Goal: Task Accomplishment & Management: Complete application form

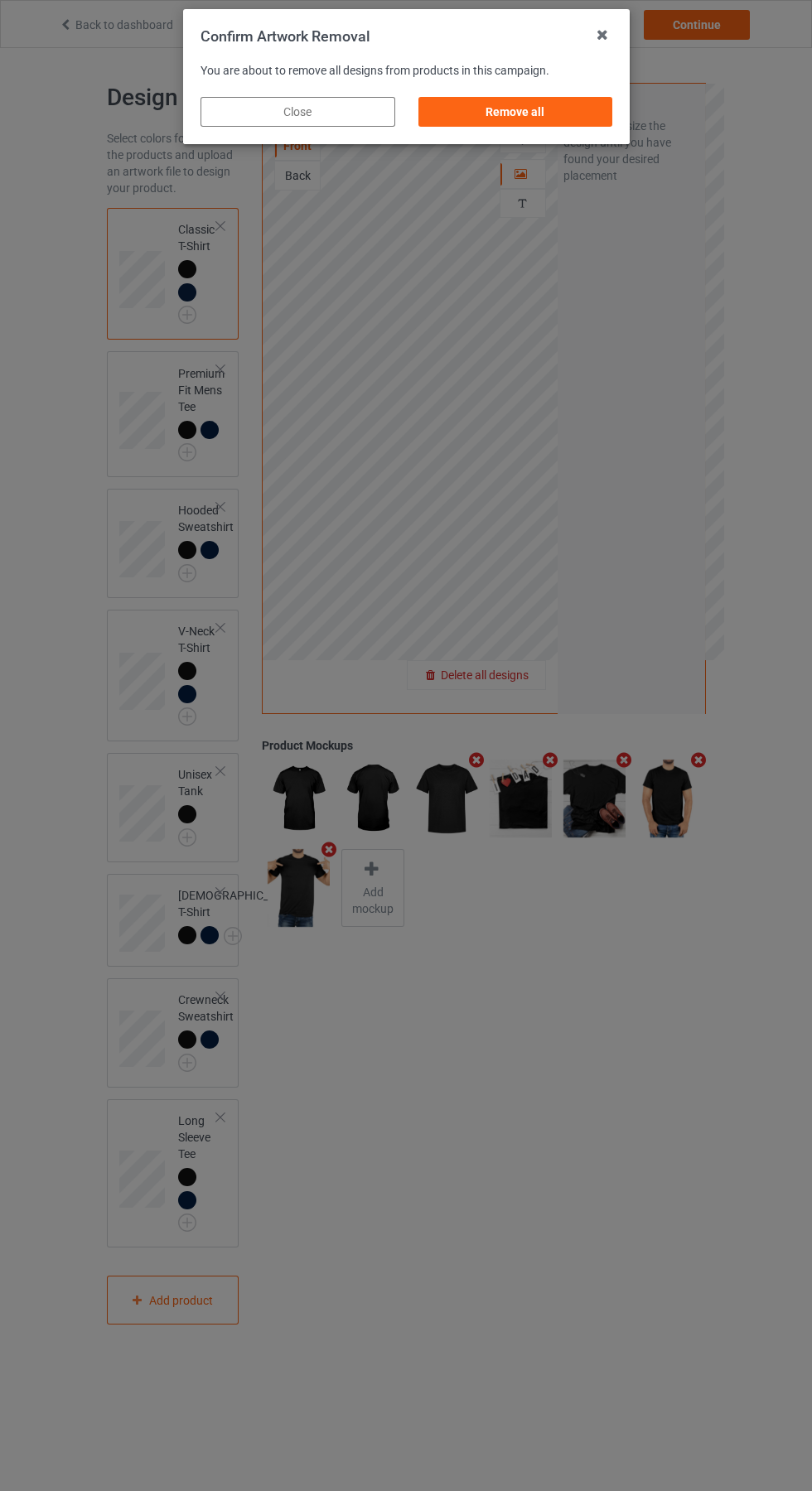
click at [528, 111] on div "Remove all" at bounding box center [515, 111] width 195 height 29
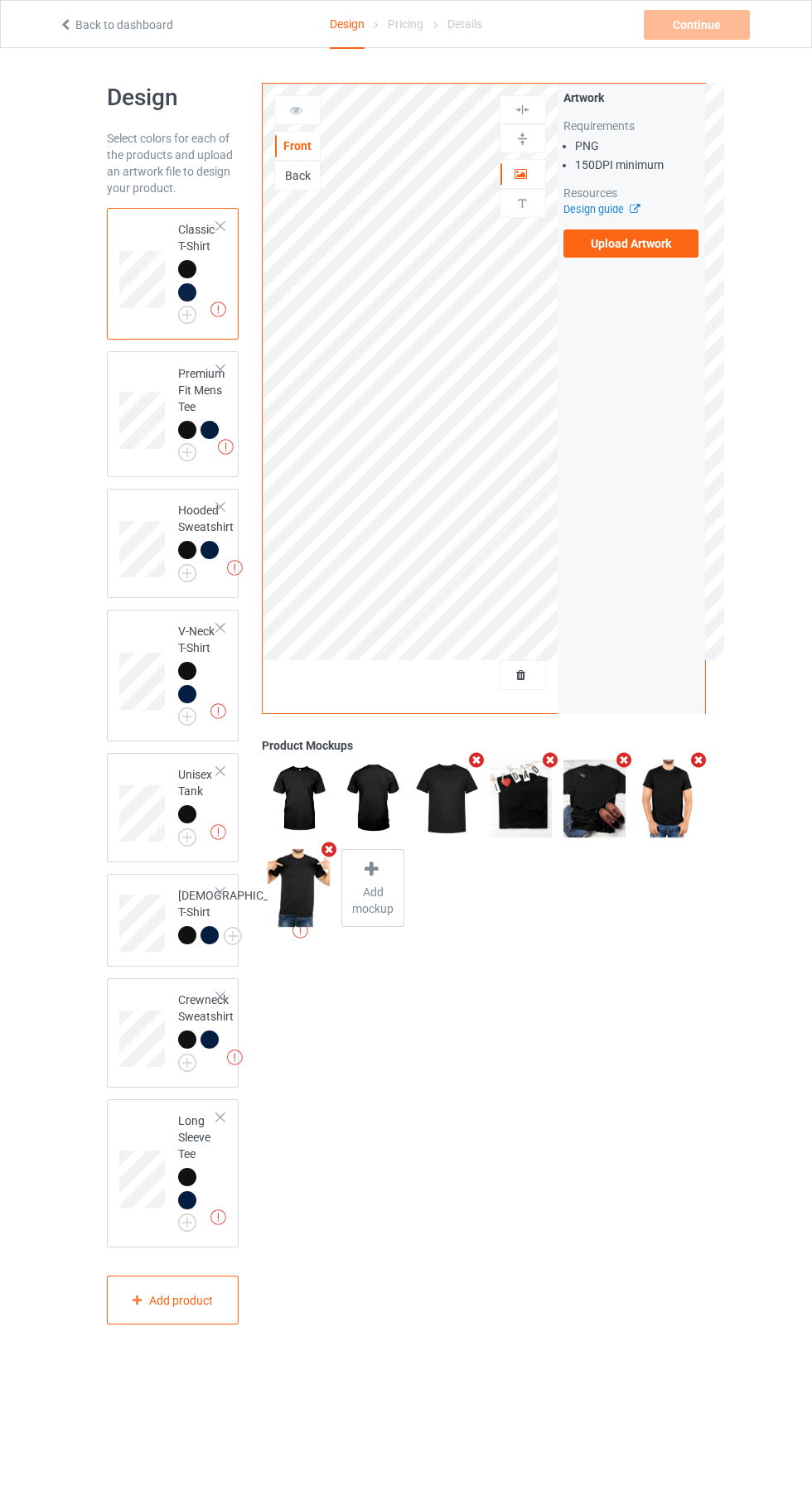
click at [658, 255] on label "Upload Artwork" at bounding box center [631, 244] width 136 height 28
click at [0, 0] on input "Upload Artwork" at bounding box center [0, 0] width 0 height 0
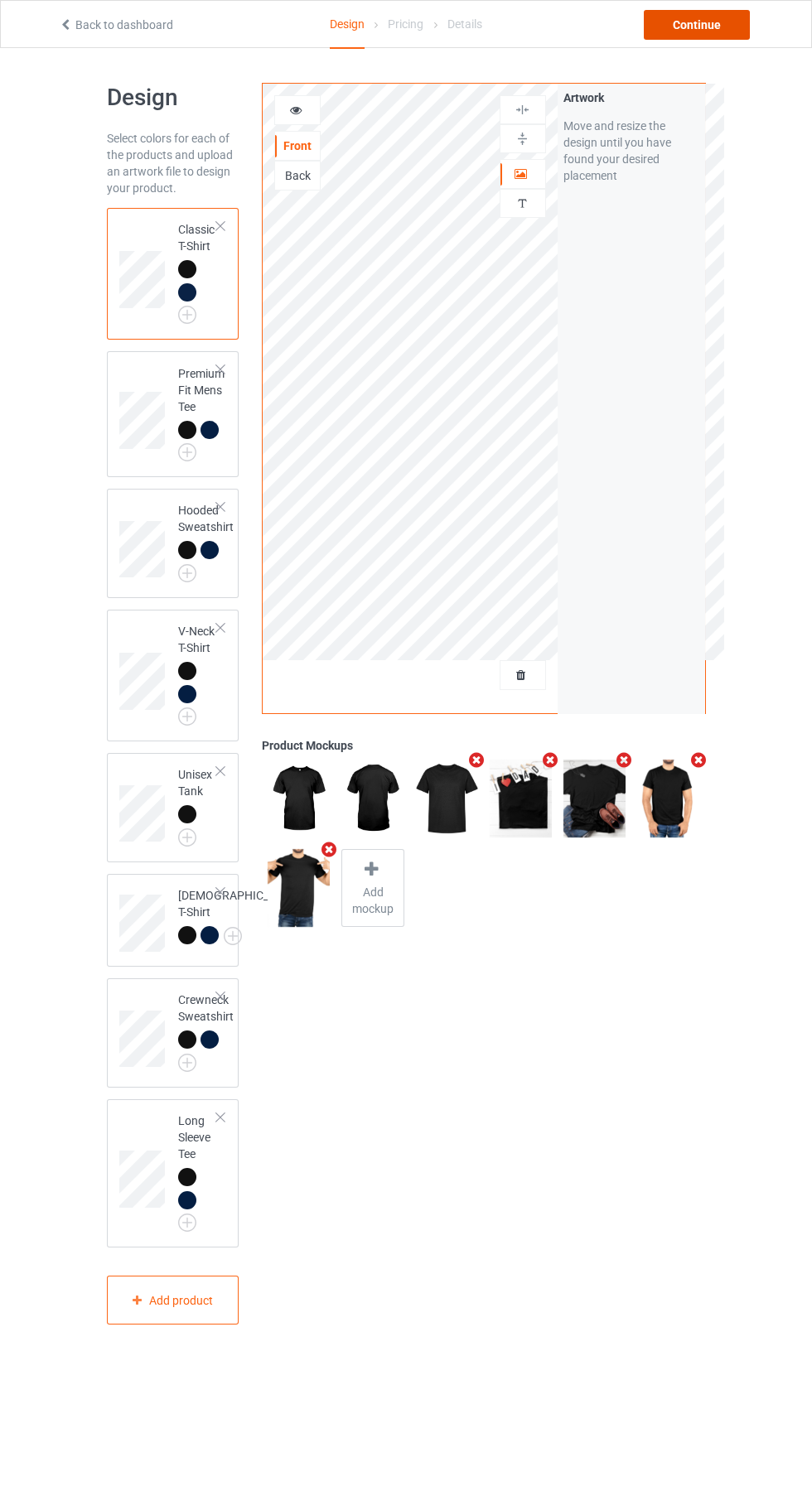
click at [729, 36] on div "Continue" at bounding box center [697, 24] width 106 height 29
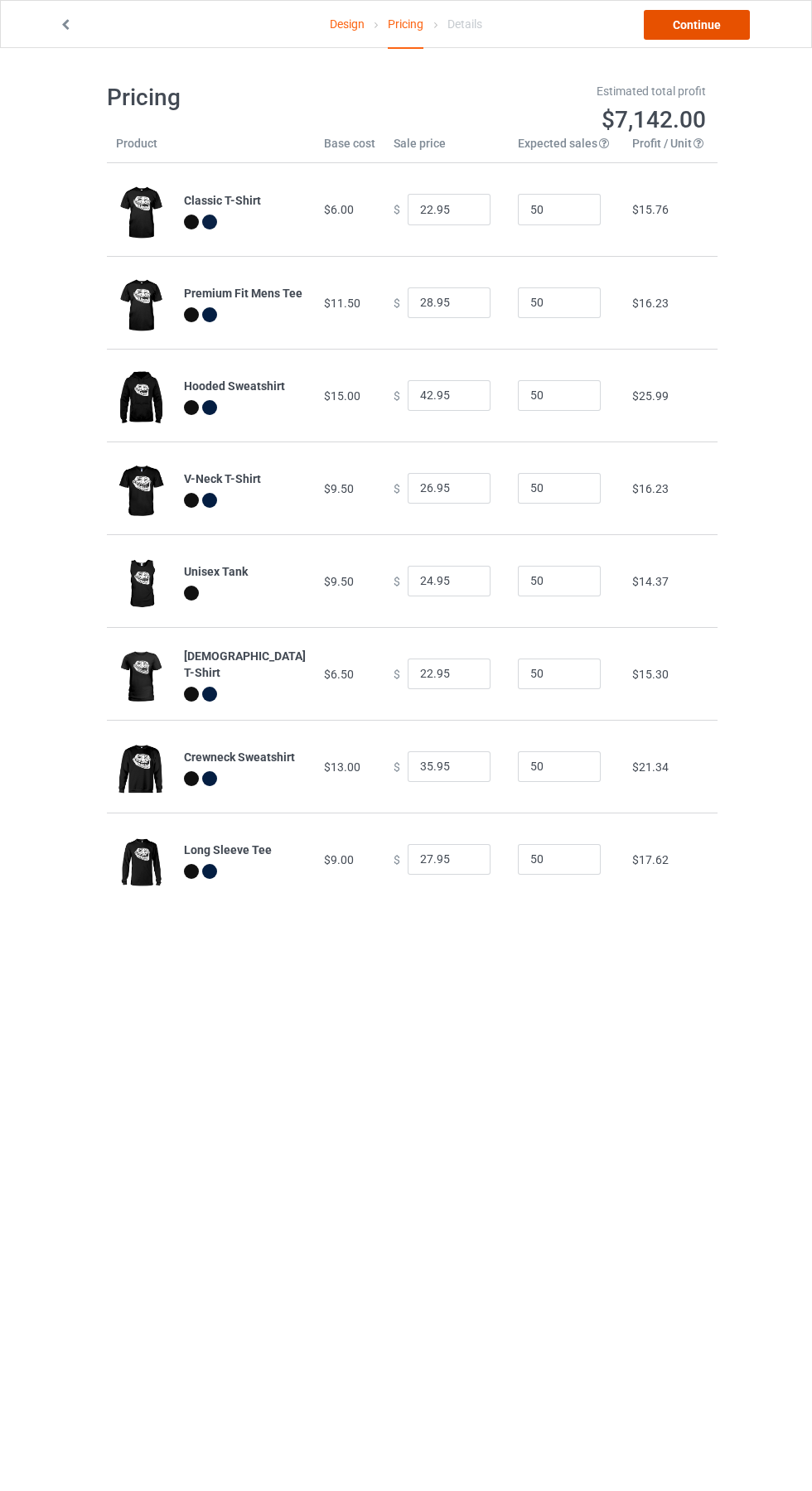
click at [701, 28] on link "Continue" at bounding box center [697, 24] width 106 height 29
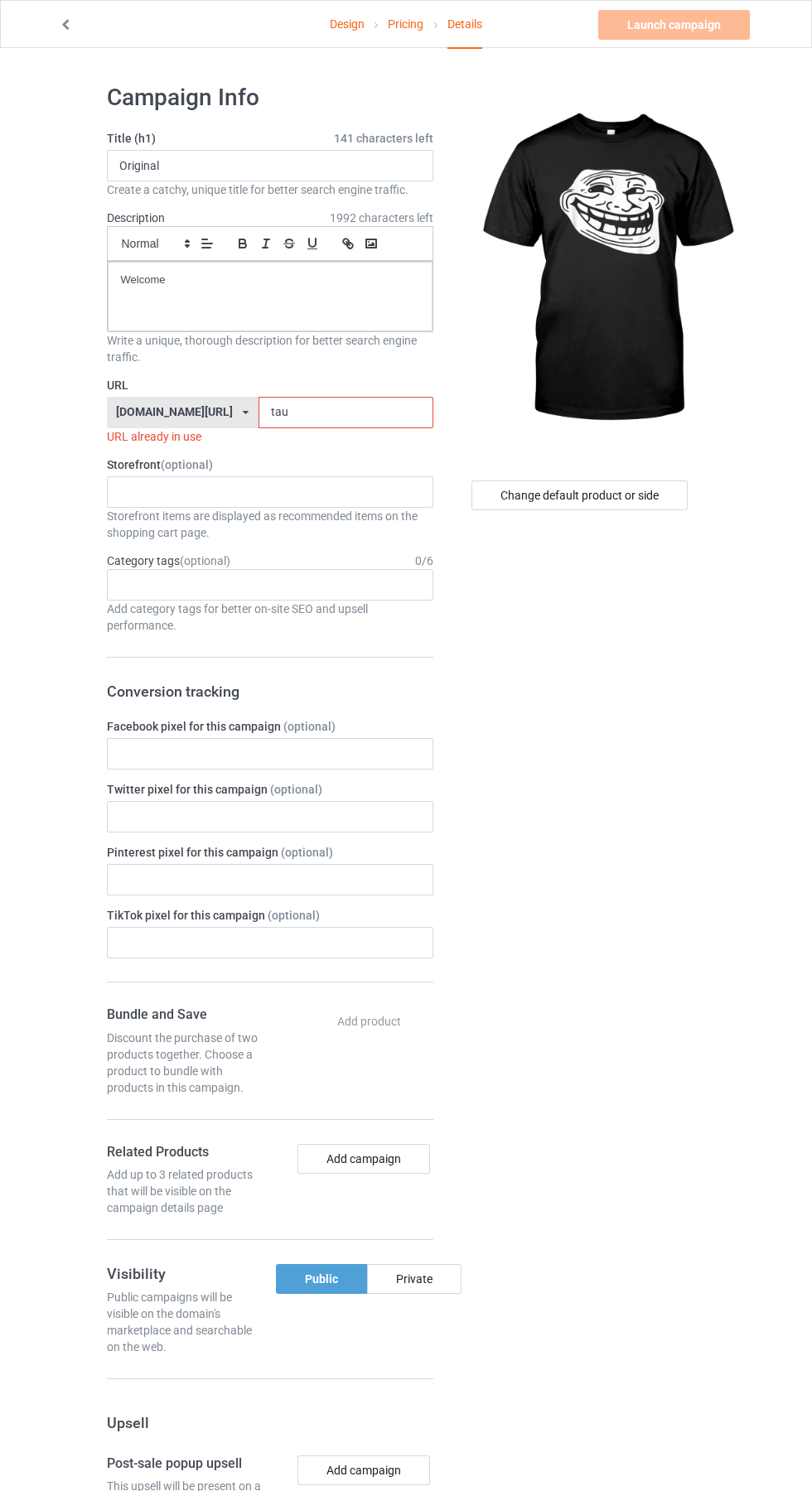
click at [317, 389] on label "URL" at bounding box center [271, 385] width 327 height 16
click at [338, 412] on input "tau" at bounding box center [346, 412] width 175 height 31
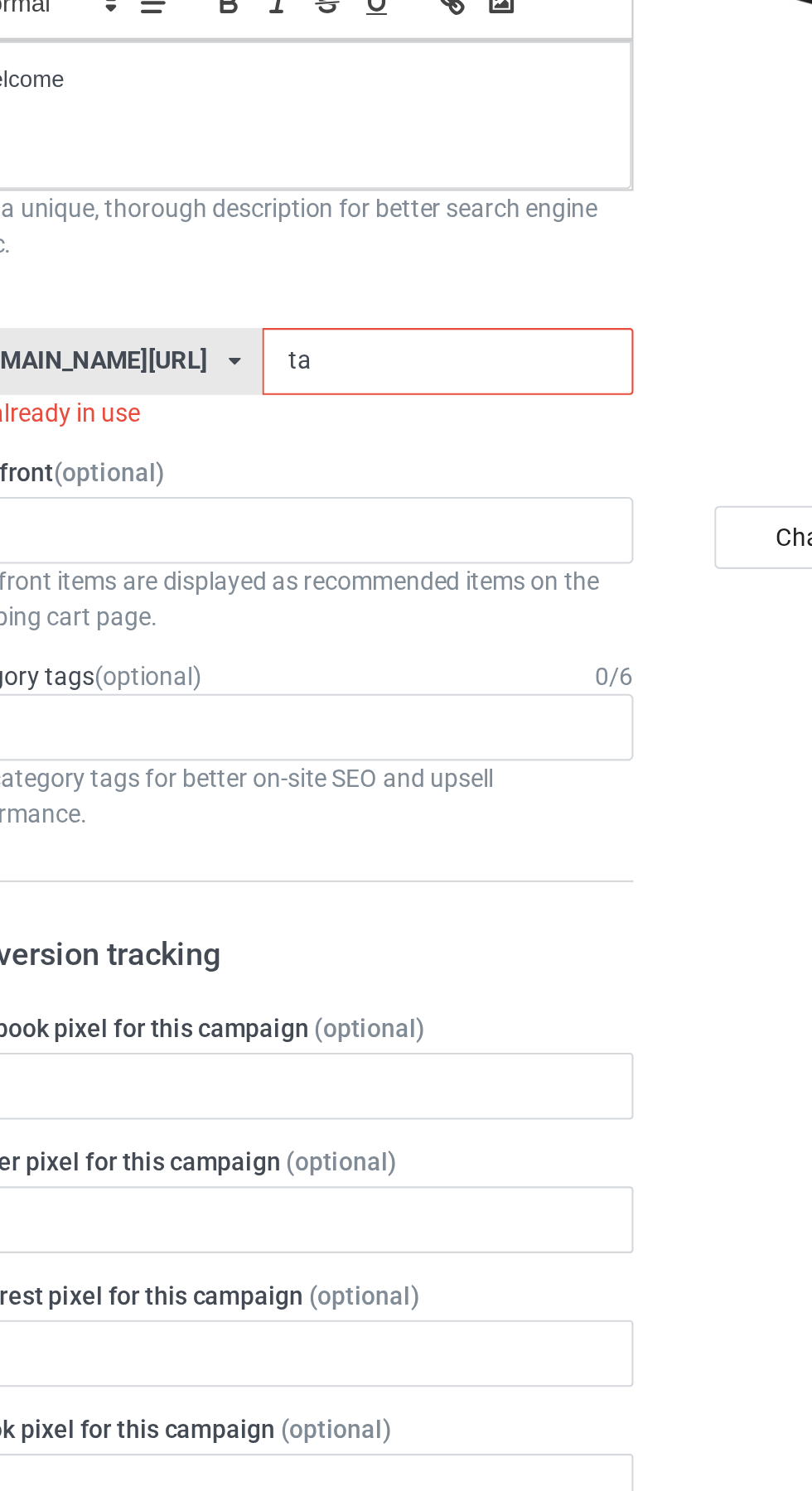
type input "ta8"
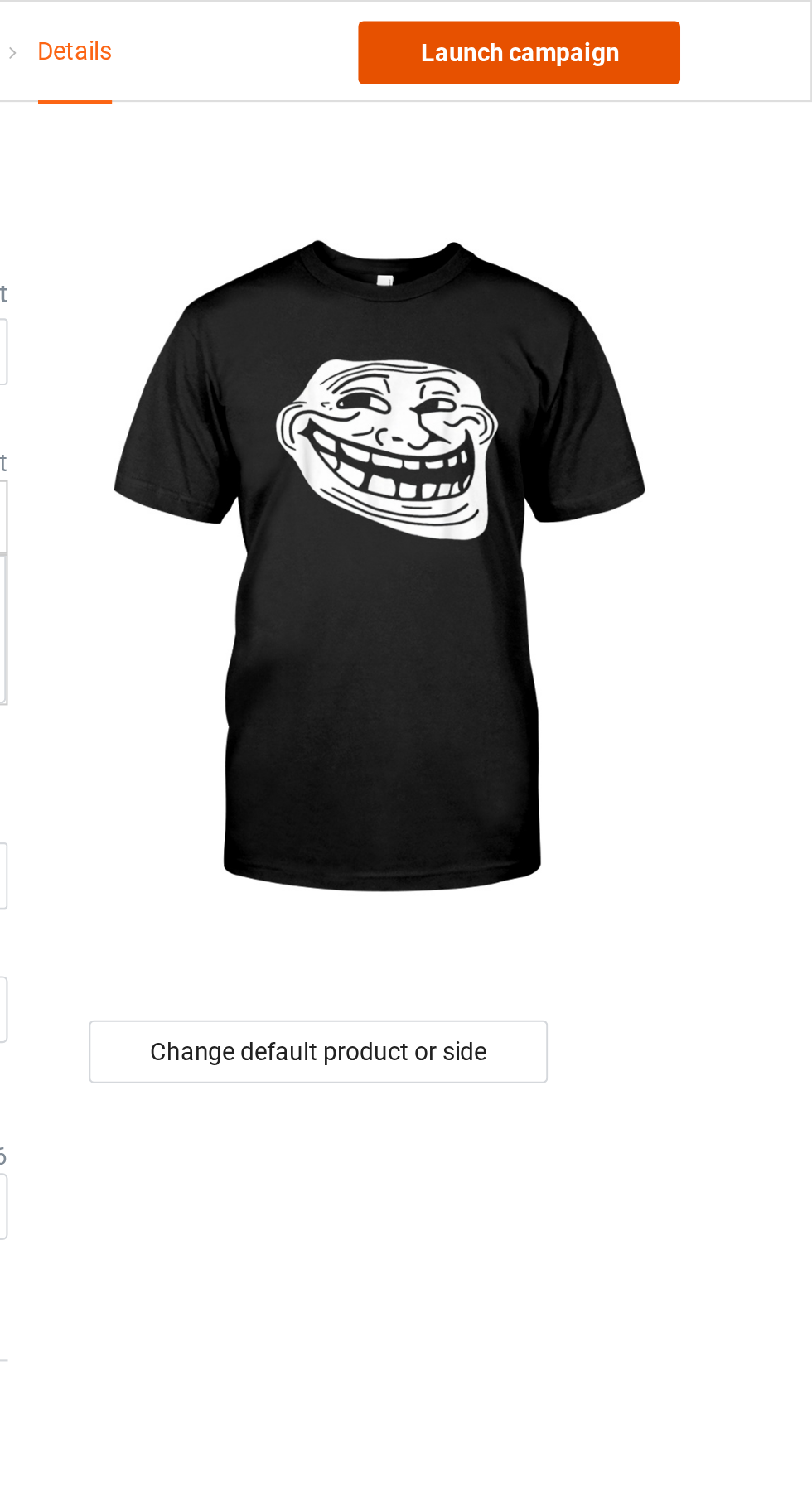
click at [695, 25] on link "Launch campaign" at bounding box center [674, 24] width 152 height 29
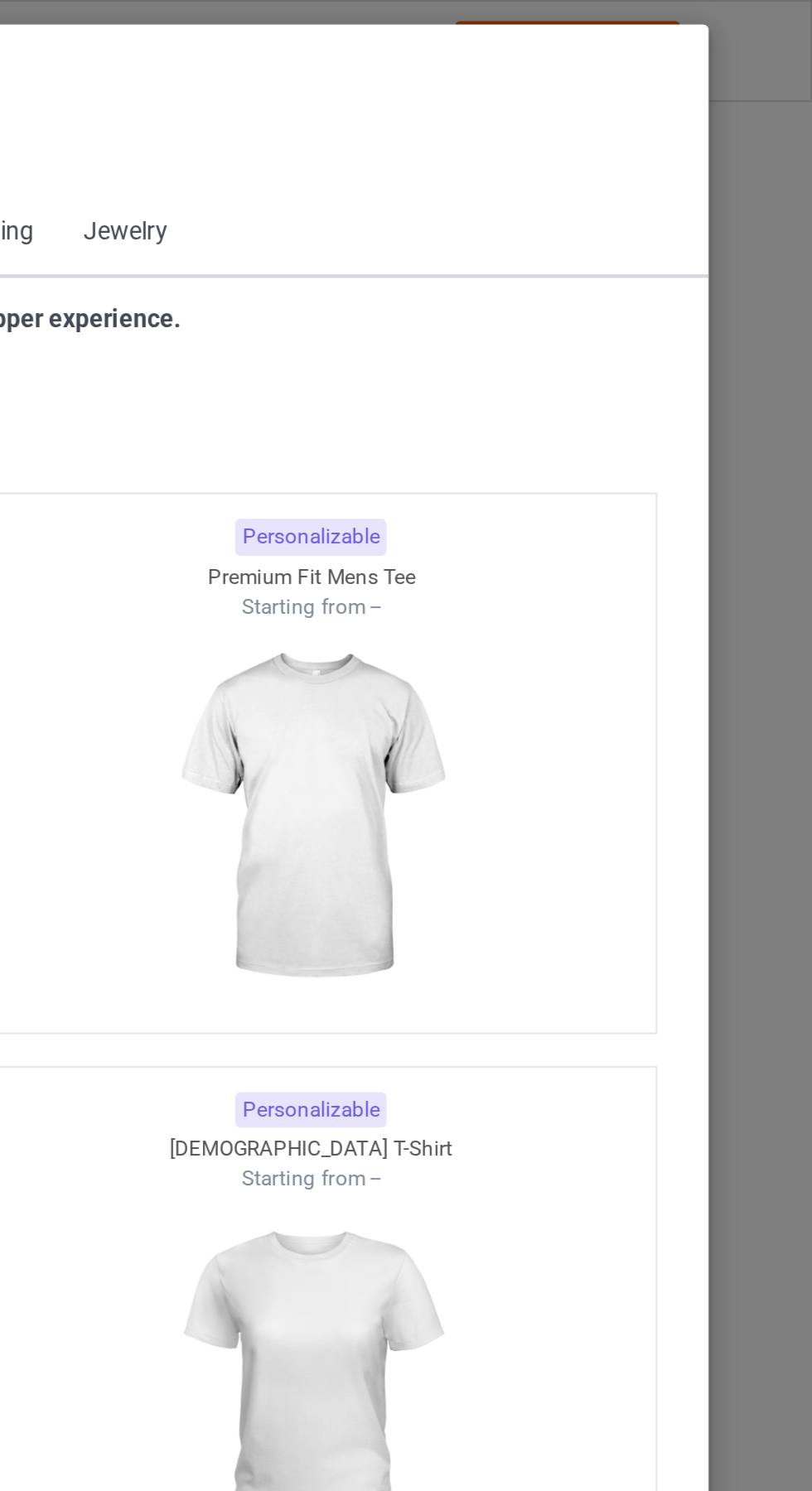
scroll to position [886, 0]
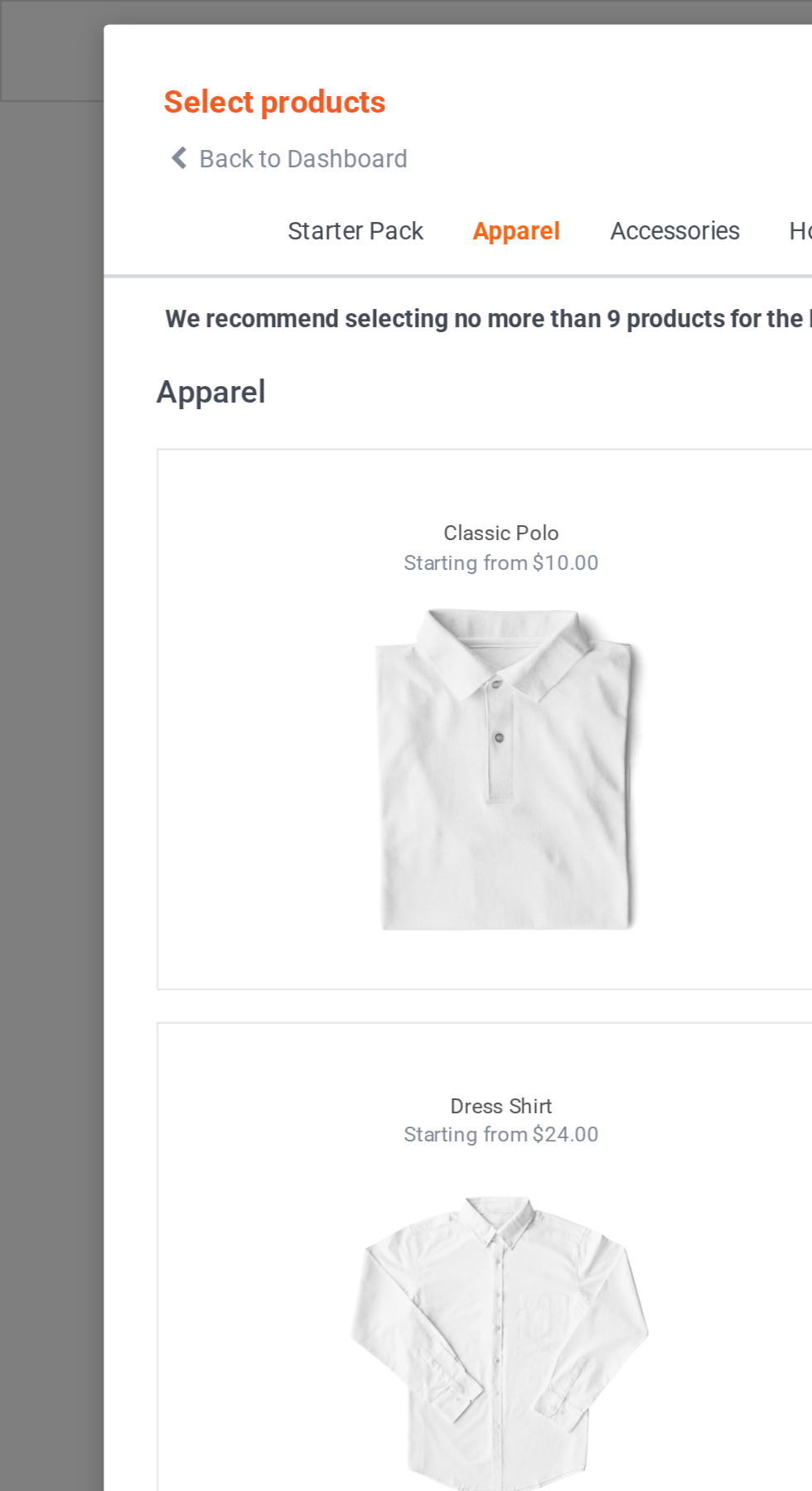
click at [84, 74] on icon at bounding box center [84, 74] width 14 height 11
